Goal: Task Accomplishment & Management: Manage account settings

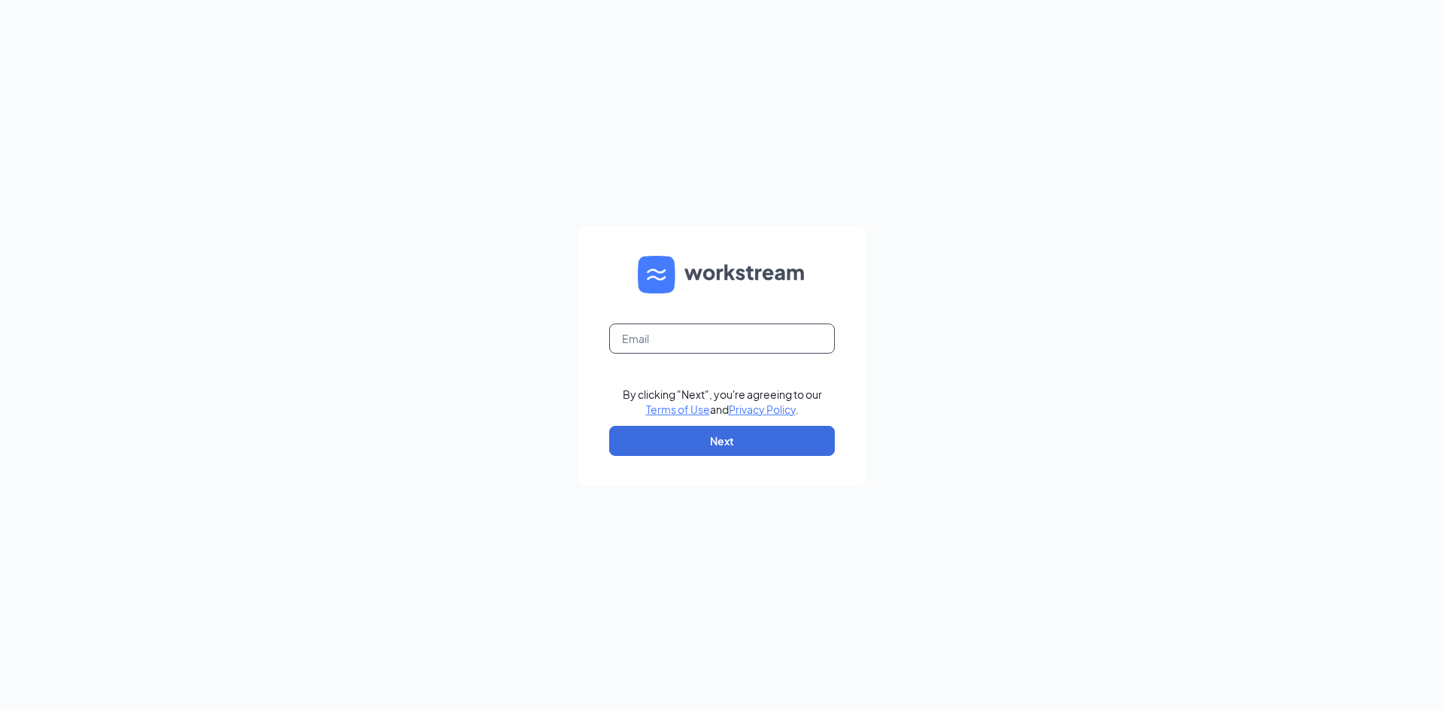
click at [637, 332] on input "text" at bounding box center [722, 338] width 226 height 30
type input "[EMAIL_ADDRESS][DOMAIN_NAME]"
click at [724, 442] on button "Next" at bounding box center [722, 441] width 226 height 30
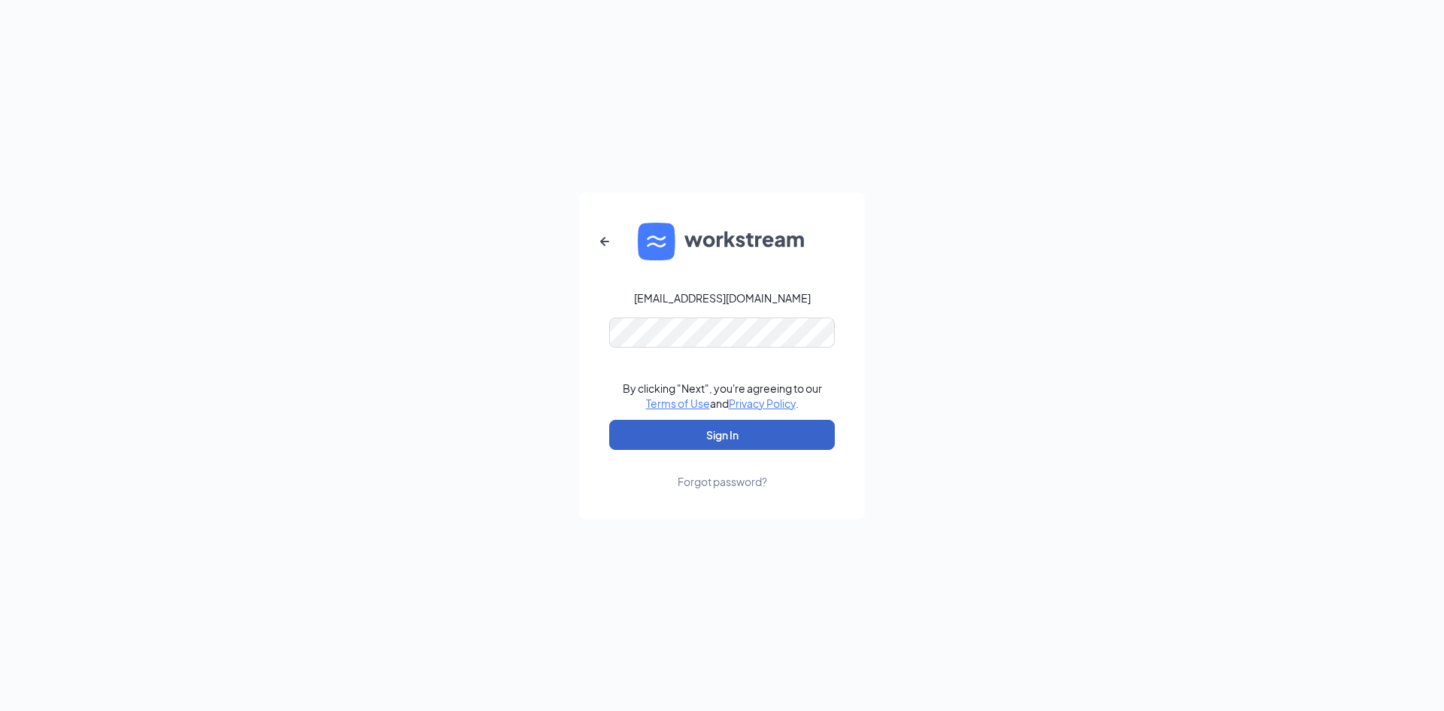
click at [674, 420] on button "Sign In" at bounding box center [722, 435] width 226 height 30
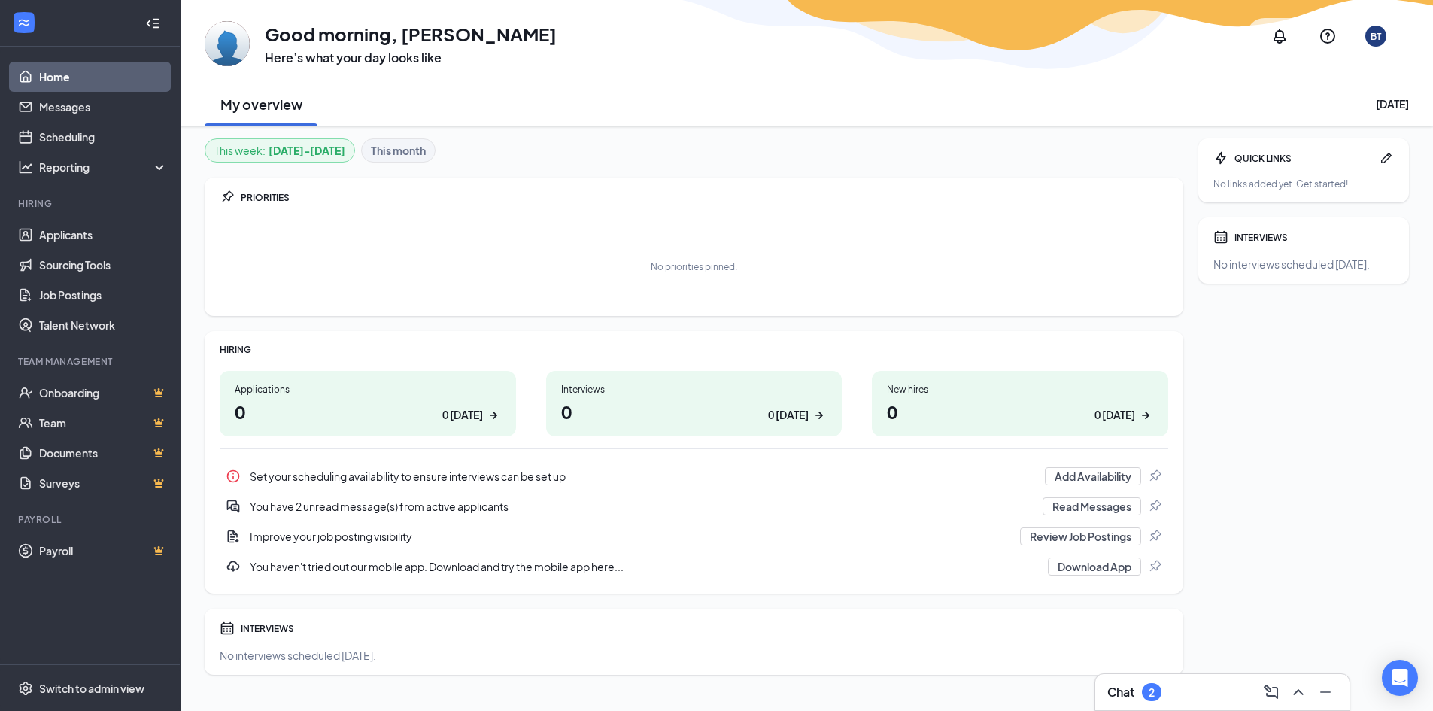
click at [372, 399] on h1 "0 0 today" at bounding box center [368, 412] width 266 height 26
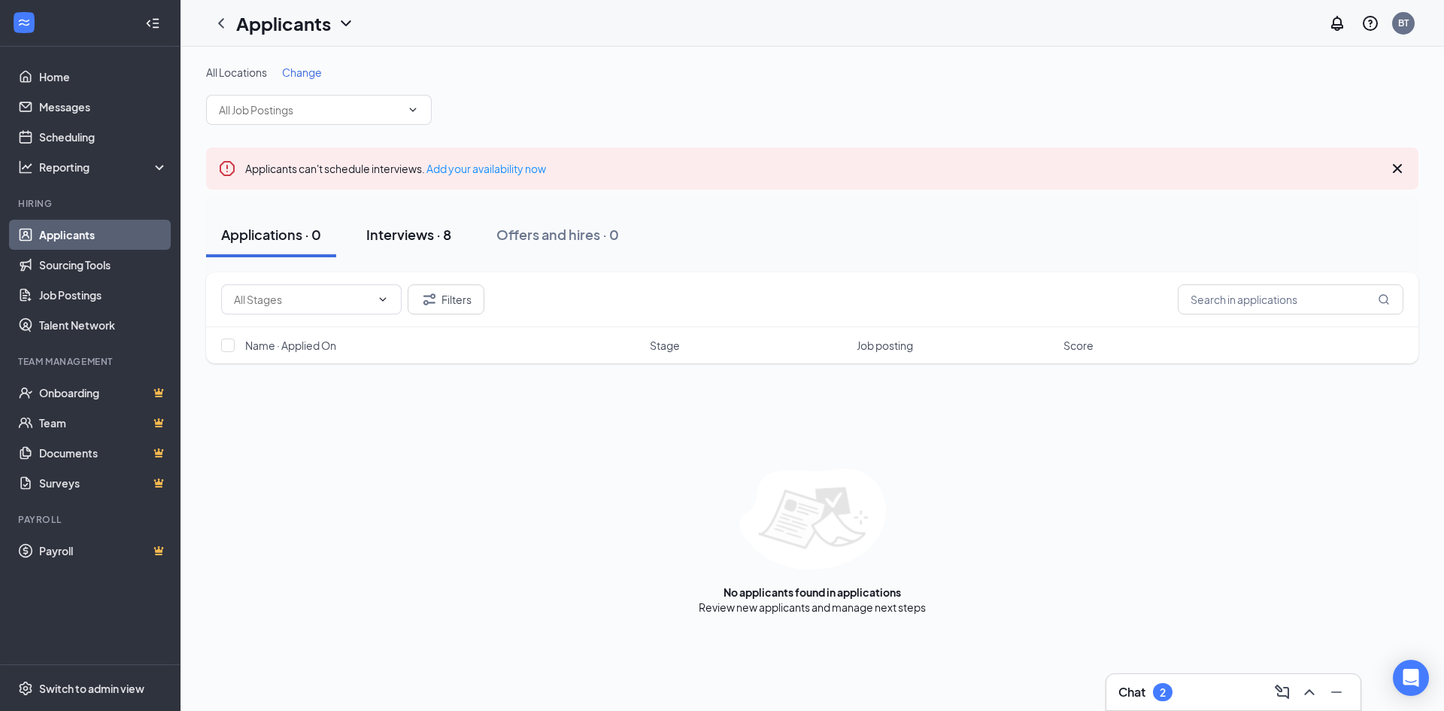
click at [393, 236] on div "Interviews · 8" at bounding box center [408, 234] width 85 height 19
